Goal: Task Accomplishment & Management: Manage account settings

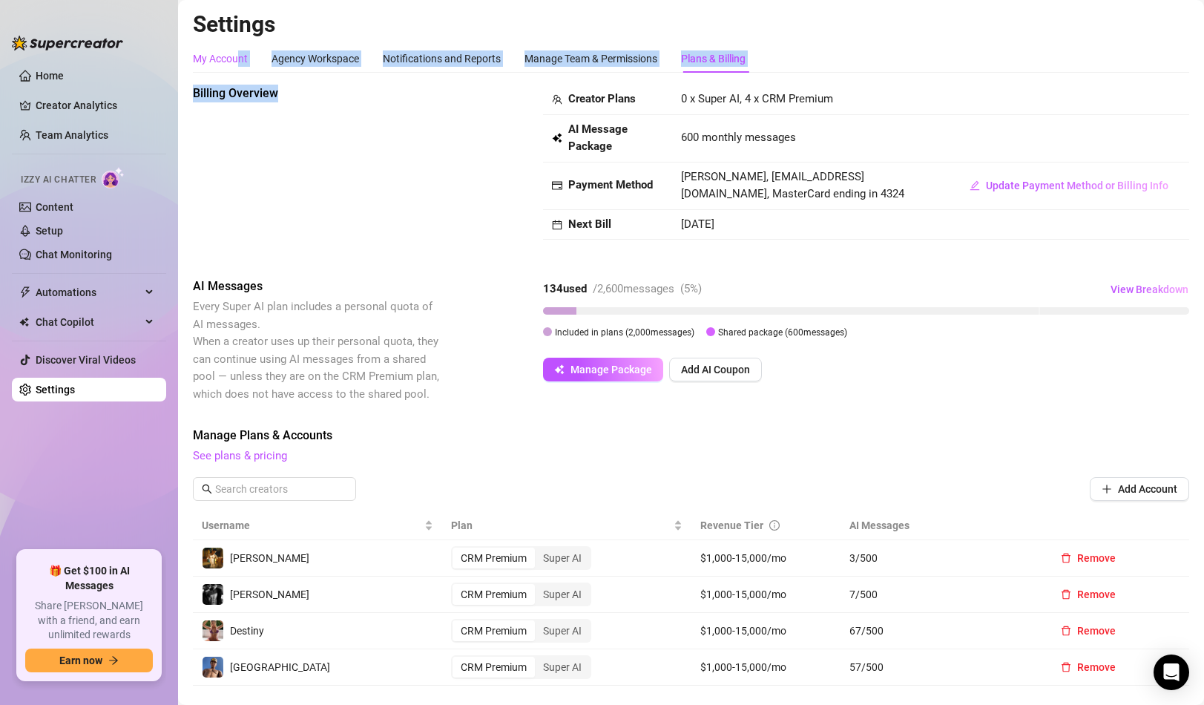
drag, startPoint x: 238, startPoint y: 58, endPoint x: 416, endPoint y: 297, distance: 298.4
click at [416, 297] on div "My Account Agency Workspace Notifications and Reports Manage Team & Permissions…" at bounding box center [691, 599] width 996 height 1111
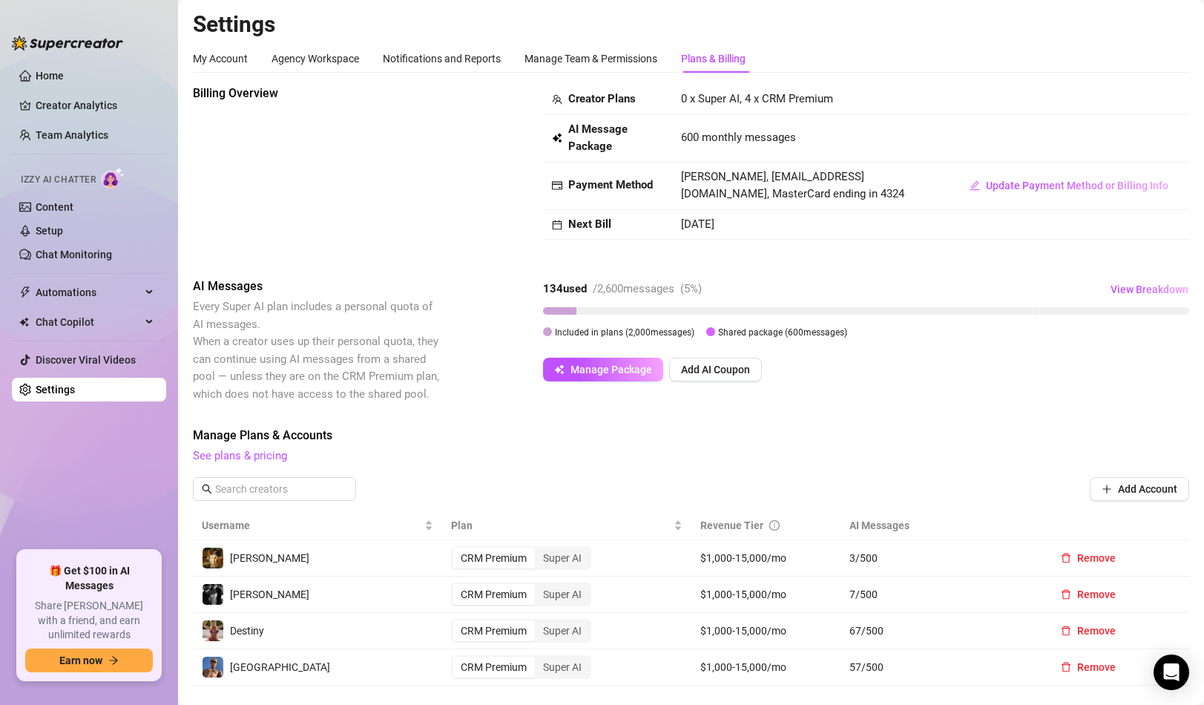
click at [425, 341] on span "Every Super AI plan includes a personal quota of AI messages. When a creator us…" at bounding box center [316, 350] width 246 height 101
click at [105, 113] on link "Creator Analytics" at bounding box center [95, 105] width 119 height 24
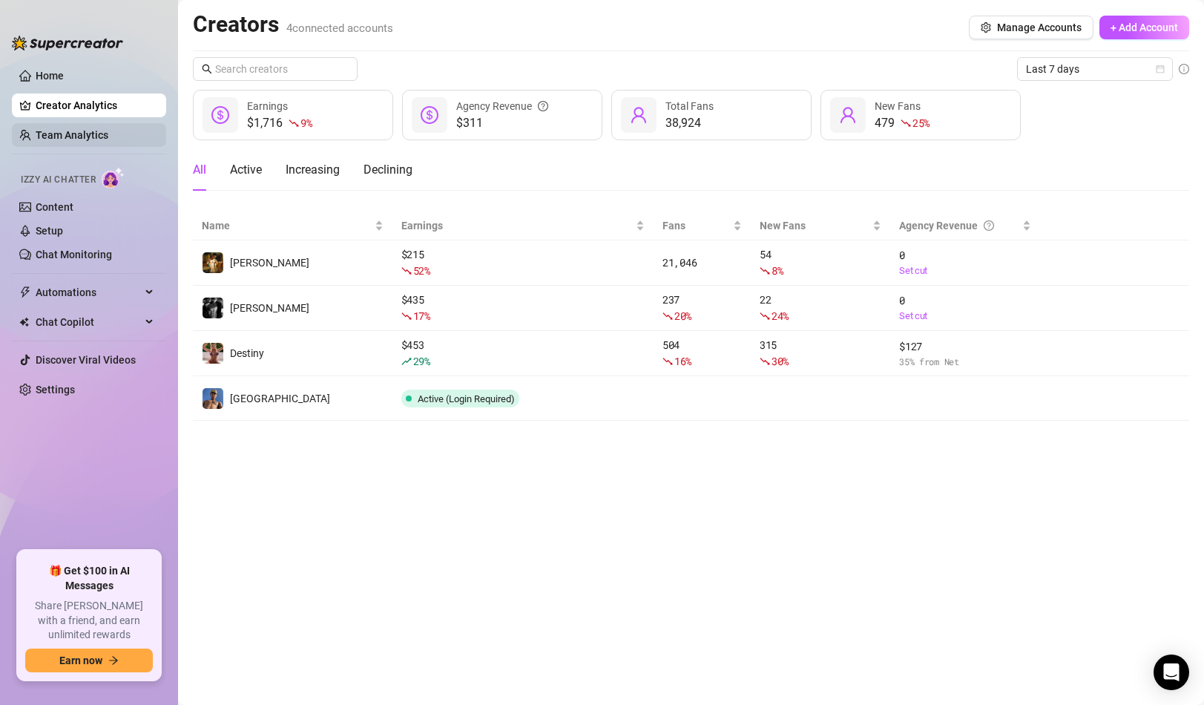
click at [108, 141] on link "Team Analytics" at bounding box center [72, 135] width 73 height 12
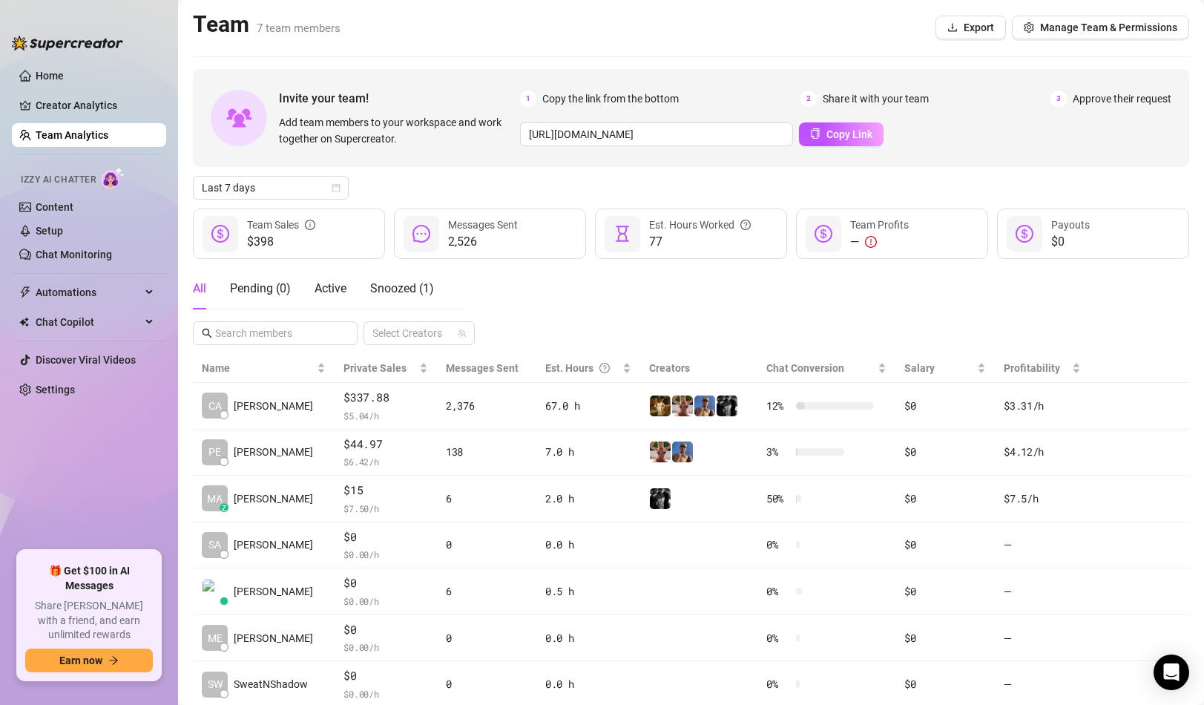
scroll to position [47, 0]
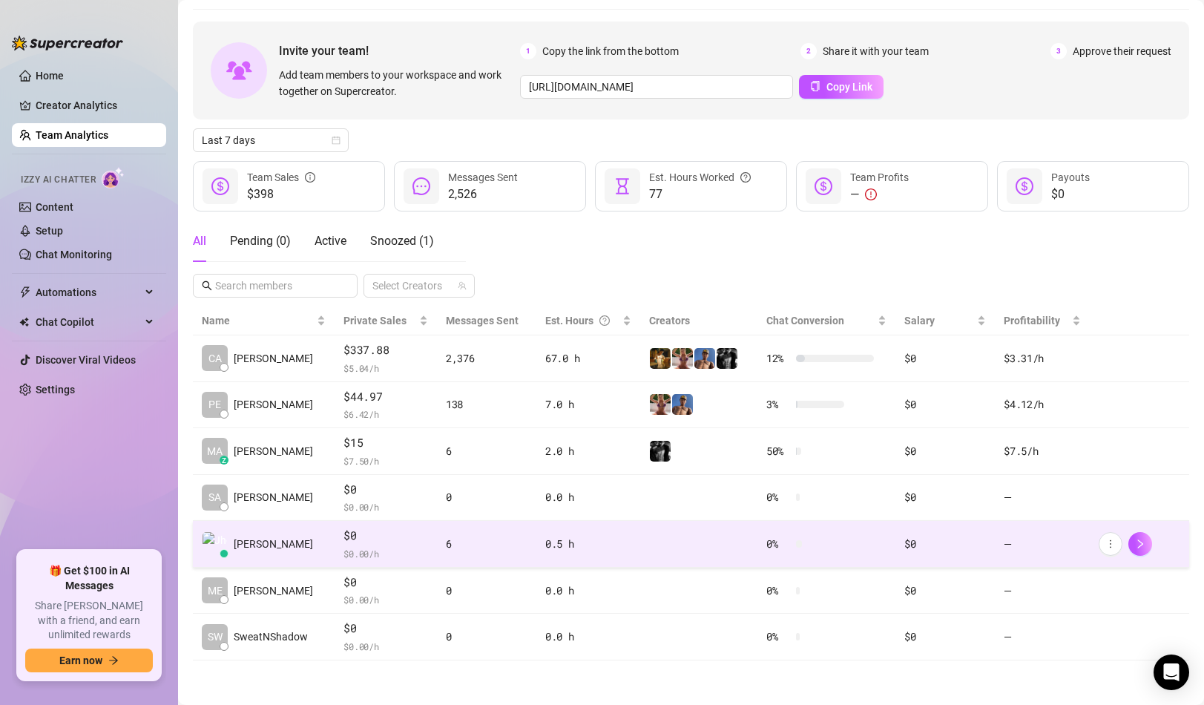
click at [413, 537] on span "$0" at bounding box center [385, 536] width 84 height 18
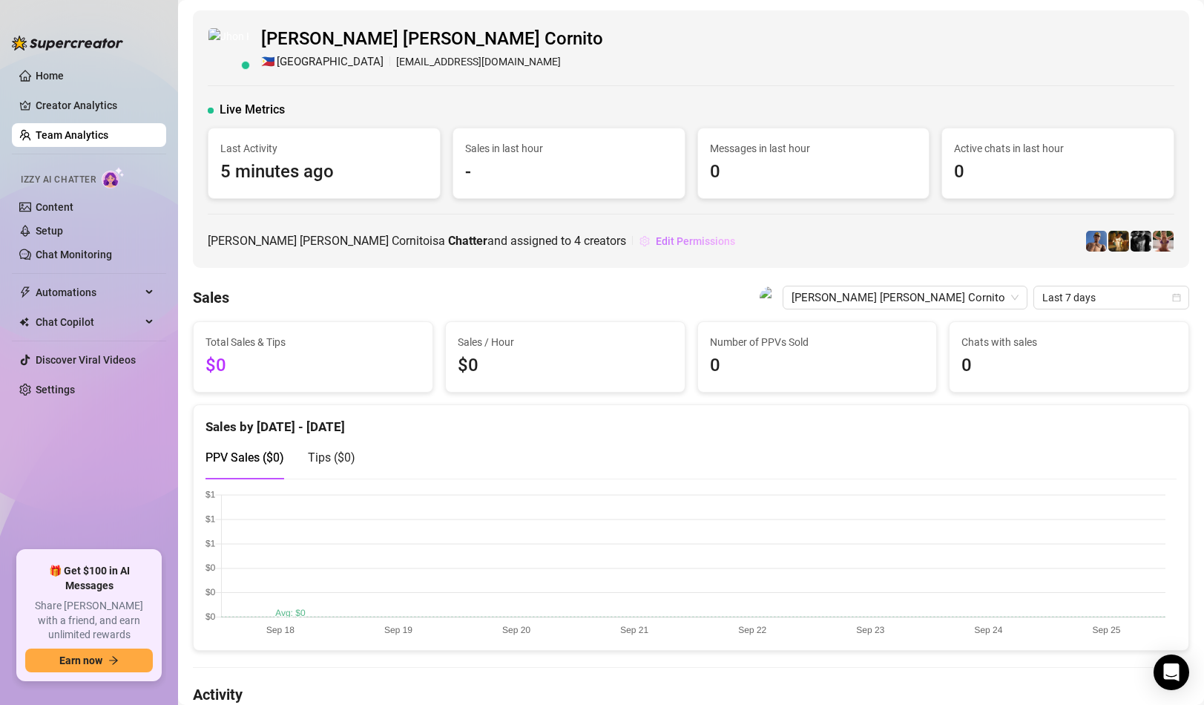
click at [656, 241] on span "Edit Permissions" at bounding box center [695, 241] width 79 height 12
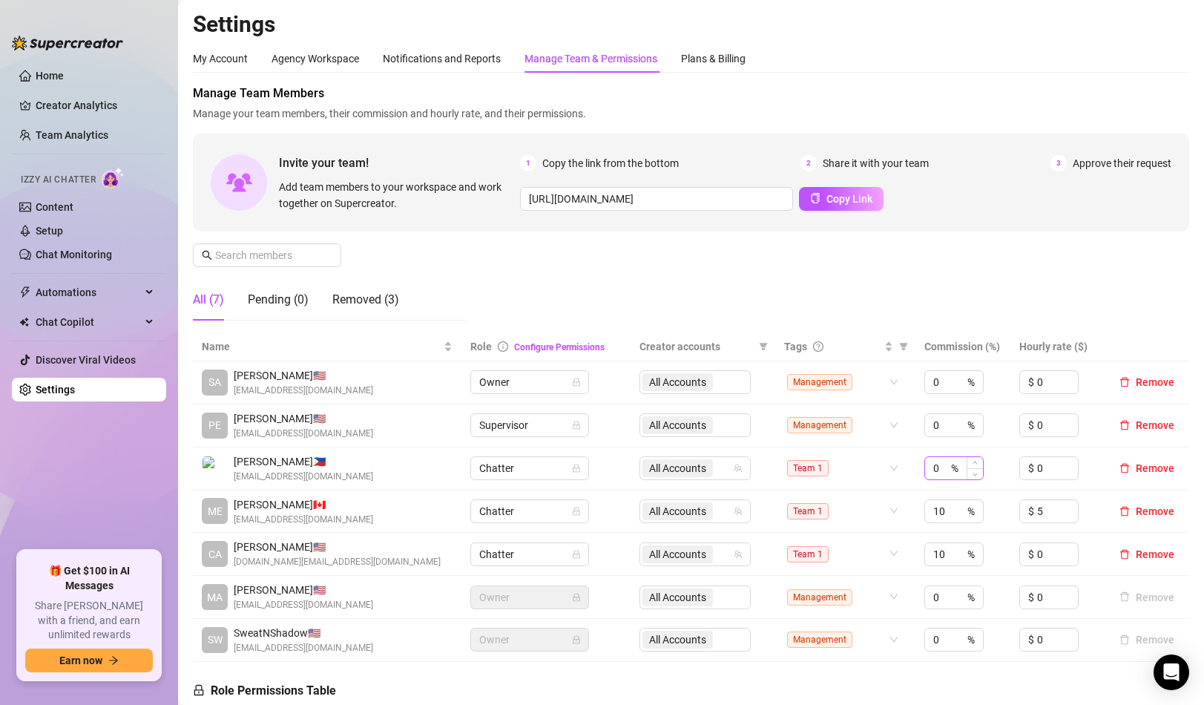
click at [952, 480] on div "0 %" at bounding box center [953, 468] width 59 height 24
type input "10"
click at [935, 521] on input "10" at bounding box center [940, 511] width 15 height 22
click at [946, 294] on div "Manage Team Members Manage your team members, their commission and hourly rate,…" at bounding box center [691, 209] width 996 height 248
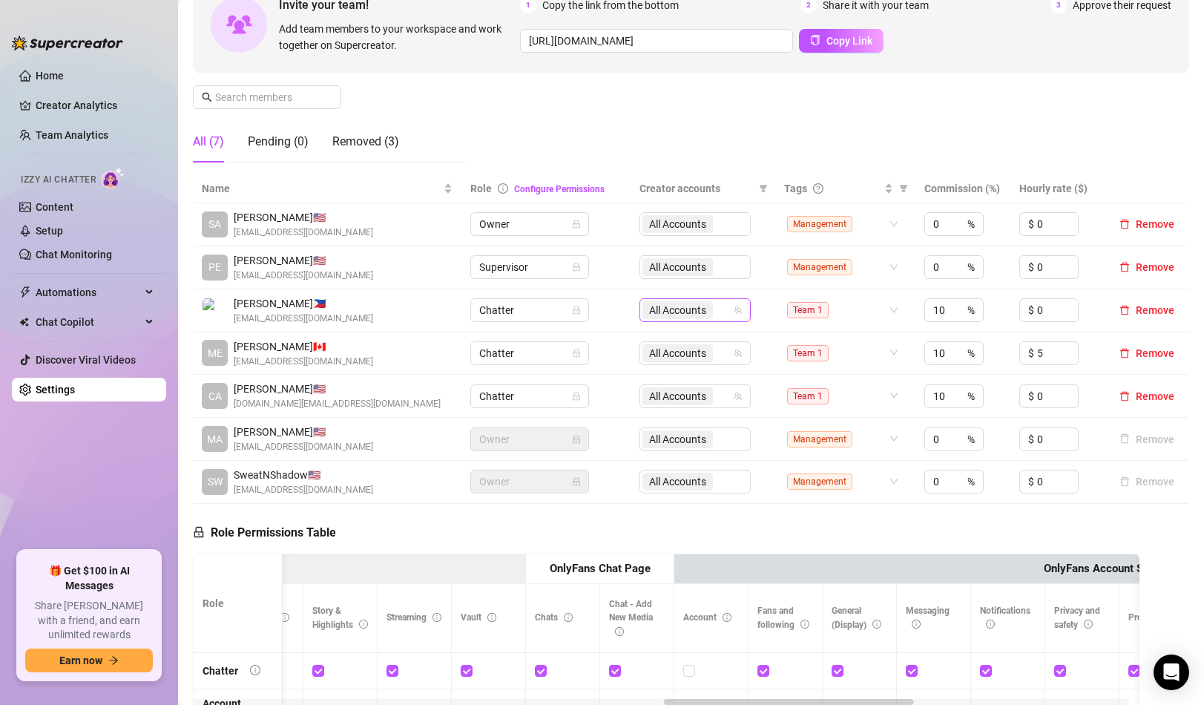
click at [698, 318] on span "All Accounts" at bounding box center [677, 310] width 57 height 16
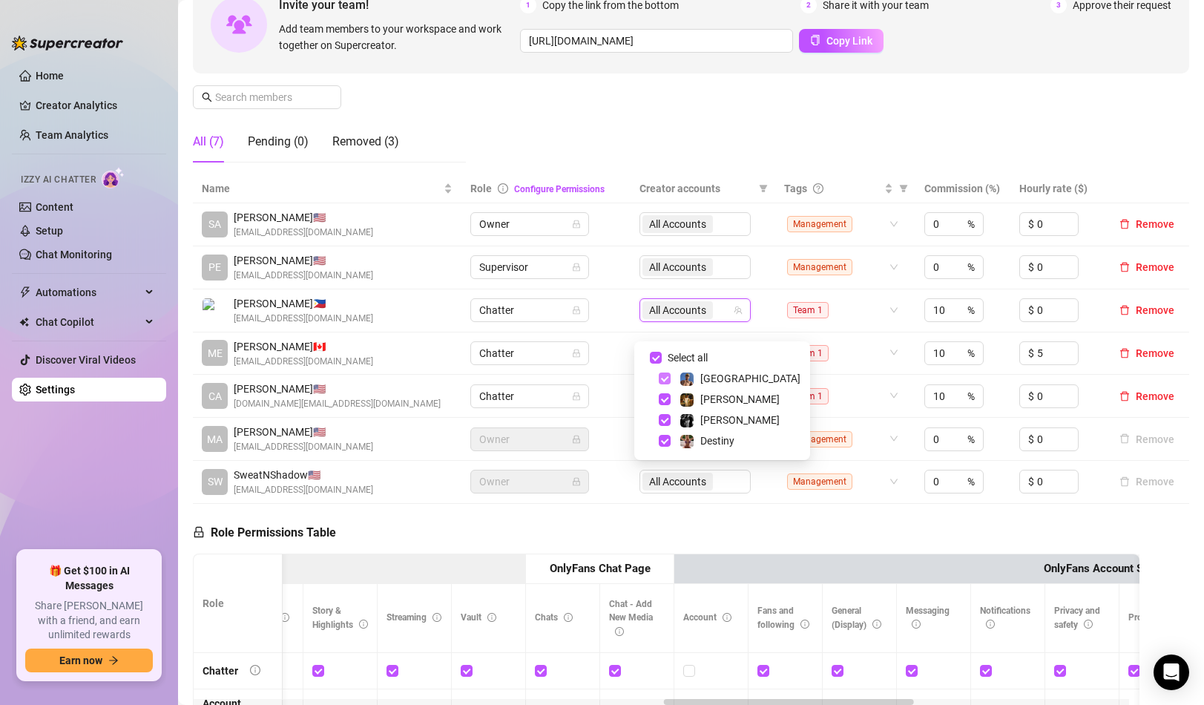
click at [664, 377] on span "Select tree node" at bounding box center [665, 378] width 12 height 12
checkbox input "true"
click at [756, 306] on td "All Accounts" at bounding box center [702, 310] width 145 height 43
